Goal: Check status: Check status

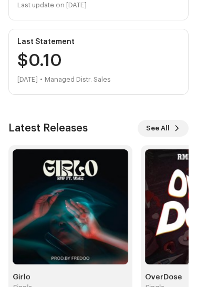
scroll to position [222, 0]
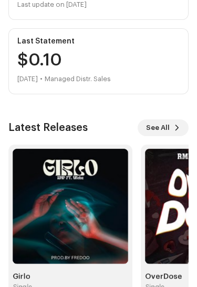
click at [57, 227] on img at bounding box center [70, 206] width 115 height 115
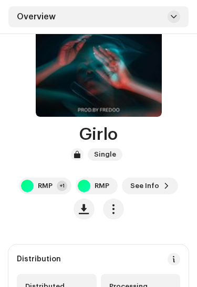
scroll to position [82, 0]
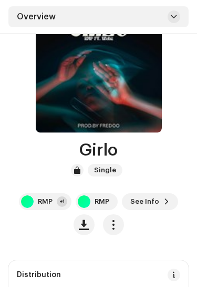
click at [112, 224] on span "button" at bounding box center [113, 225] width 10 height 8
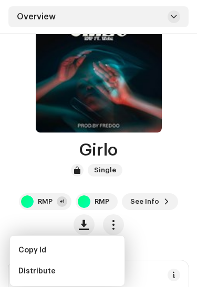
click at [31, 186] on div "Girlo Single RMP +1 RMP See Info" at bounding box center [98, 188] width 180 height 94
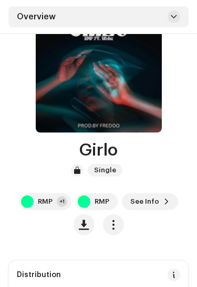
click at [155, 202] on span "See Info" at bounding box center [144, 201] width 29 height 21
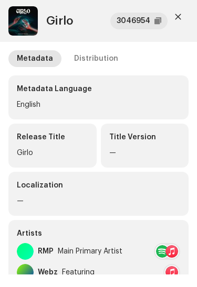
scroll to position [0, 0]
click at [84, 55] on div "Distribution" at bounding box center [96, 58] width 44 height 17
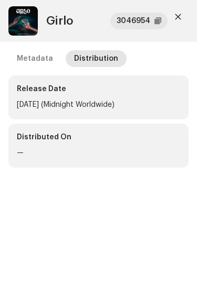
click at [44, 101] on div "[DATE] (Midnight Worldwide)" at bounding box center [98, 105] width 163 height 13
click at [32, 157] on div "—" at bounding box center [98, 153] width 163 height 13
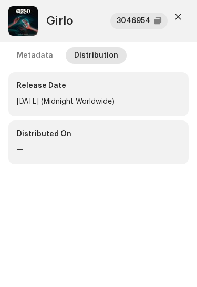
click at [175, 24] on button "button" at bounding box center [177, 16] width 21 height 21
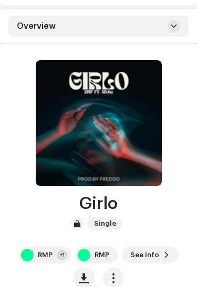
scroll to position [0, 0]
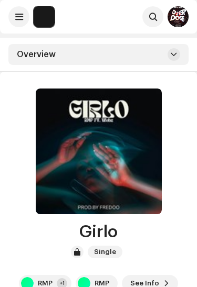
click at [24, 19] on button at bounding box center [18, 16] width 21 height 21
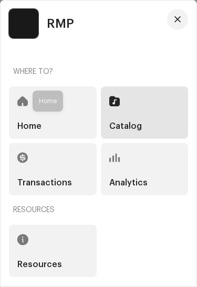
click at [27, 103] on span at bounding box center [22, 101] width 10 height 8
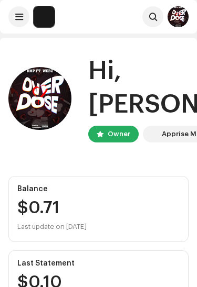
click at [19, 25] on button at bounding box center [18, 16] width 21 height 21
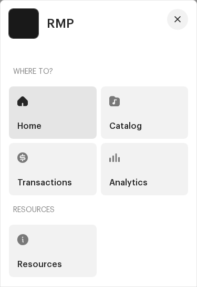
click at [173, 28] on button "button" at bounding box center [177, 19] width 21 height 21
